Goal: Task Accomplishment & Management: Manage account settings

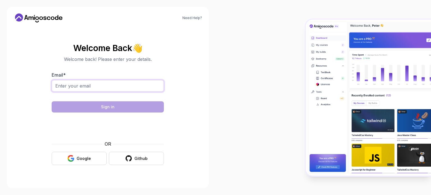
click at [84, 91] on input "Email *" at bounding box center [108, 86] width 112 height 12
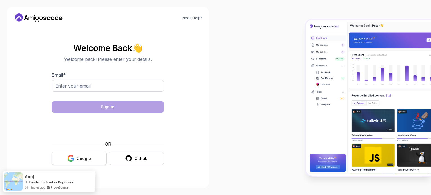
click at [75, 158] on button "Google" at bounding box center [79, 158] width 55 height 13
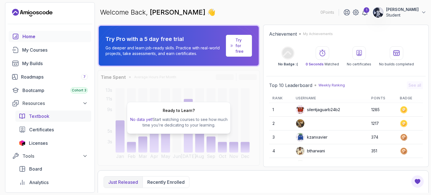
click at [50, 119] on div "Textbook" at bounding box center [58, 116] width 59 height 7
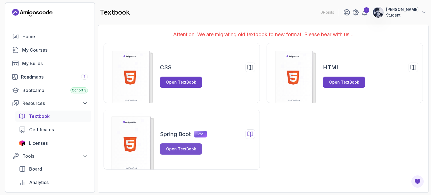
click at [186, 151] on button "Open TextBook" at bounding box center [181, 148] width 42 height 11
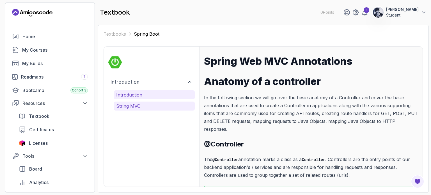
click at [125, 105] on p "String MVC" at bounding box center [154, 106] width 76 height 7
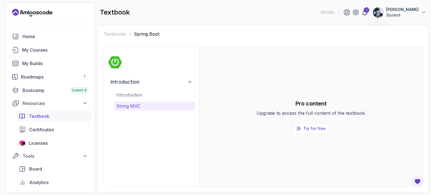
click at [42, 111] on link "Textbook" at bounding box center [53, 115] width 76 height 11
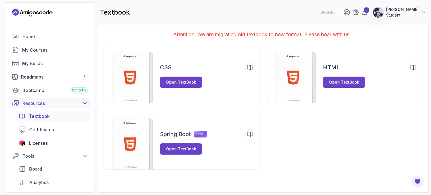
click at [29, 102] on div "Resources" at bounding box center [54, 103] width 65 height 7
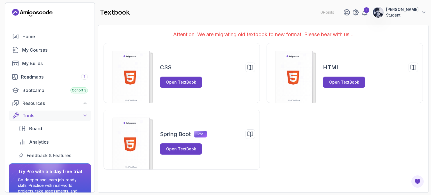
click at [34, 118] on div "Tools" at bounding box center [54, 115] width 65 height 7
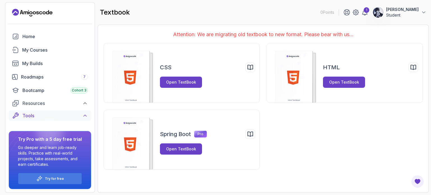
click at [34, 118] on div "Tools" at bounding box center [54, 115] width 65 height 7
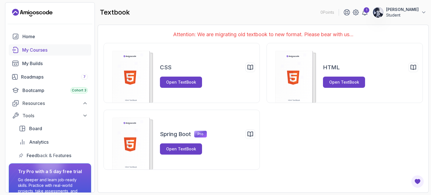
click at [28, 51] on div "My Courses" at bounding box center [55, 50] width 66 height 7
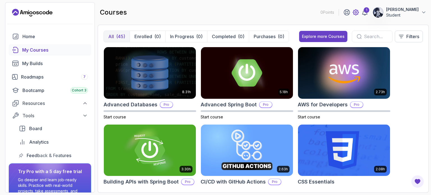
click at [352, 15] on icon at bounding box center [355, 12] width 7 height 7
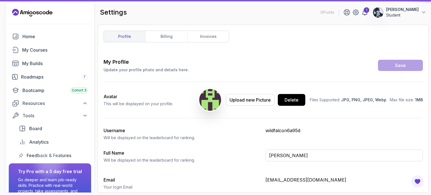
type input "Student"
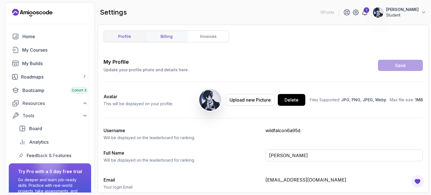
click at [176, 38] on link "billing" at bounding box center [166, 36] width 42 height 11
